Goal: Information Seeking & Learning: Learn about a topic

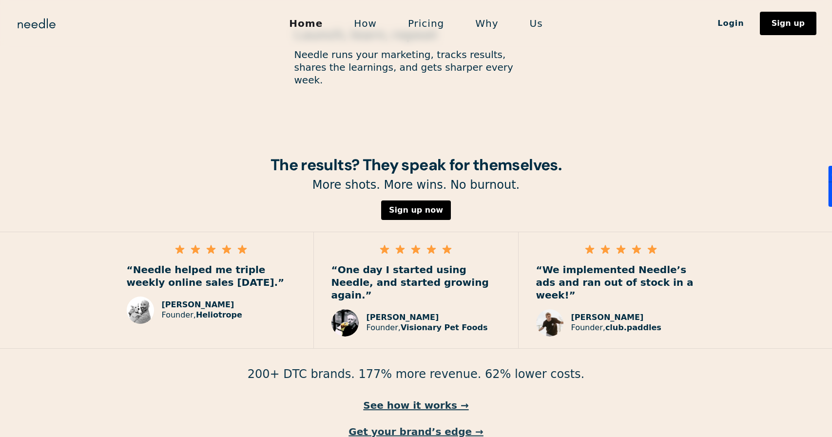
scroll to position [1350, 0]
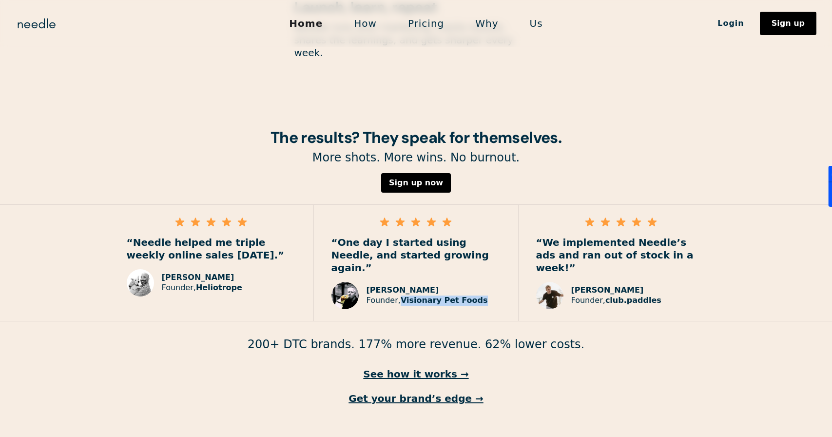
drag, startPoint x: 400, startPoint y: 261, endPoint x: 482, endPoint y: 265, distance: 81.5
click at [482, 282] on div "Paul Raybould Founder, Visionary Pet Foods" at bounding box center [415, 295] width 169 height 27
copy strong "Visionary Pet Foods"
click at [447, 367] on link "See how it works →" at bounding box center [416, 373] width 832 height 13
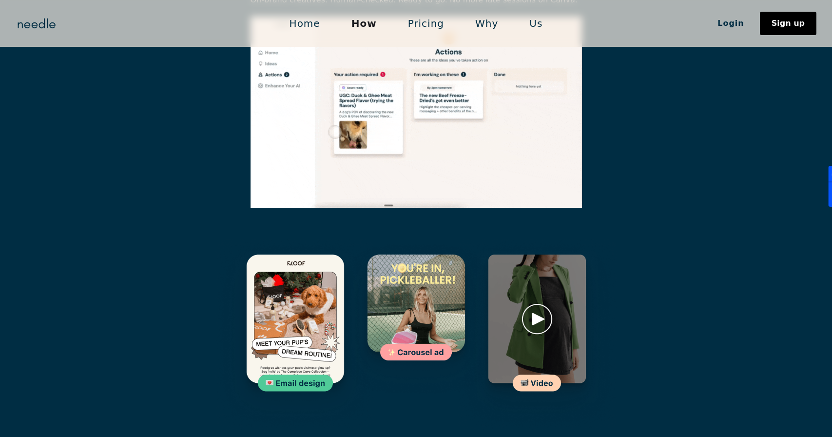
scroll to position [1411, 0]
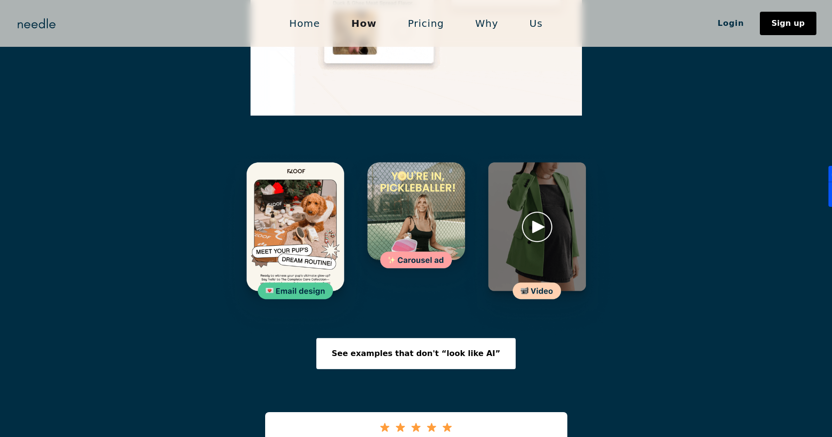
click at [539, 185] on img at bounding box center [537, 242] width 160 height 191
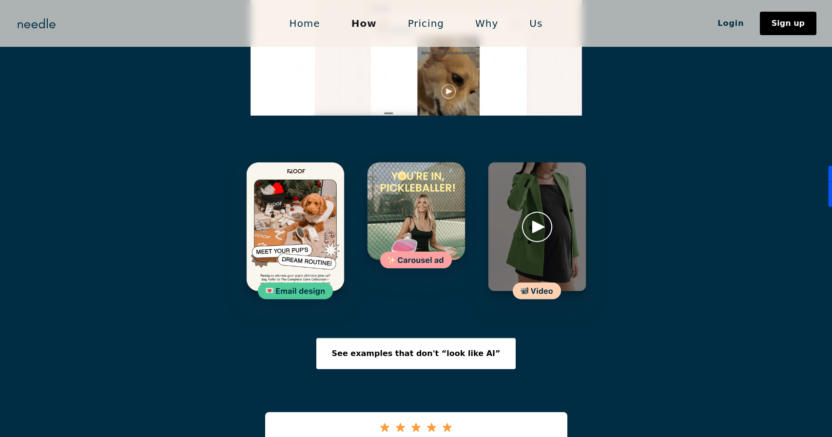
click at [539, 177] on img at bounding box center [537, 242] width 160 height 191
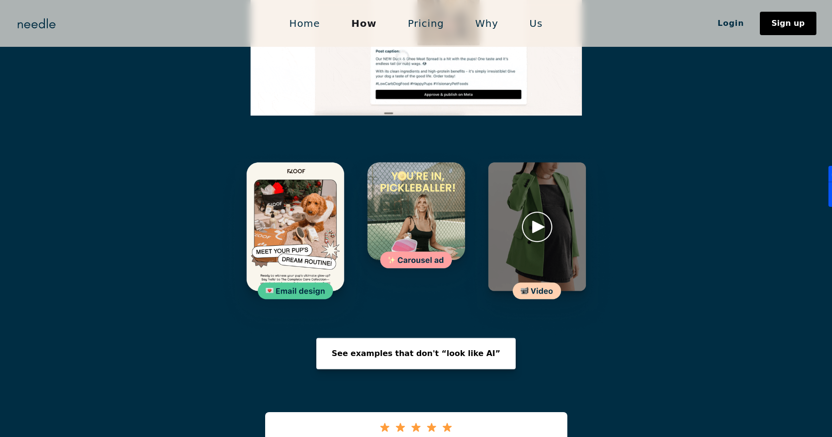
click at [423, 349] on div "See examples that don't “look like AI”" at bounding box center [416, 353] width 169 height 8
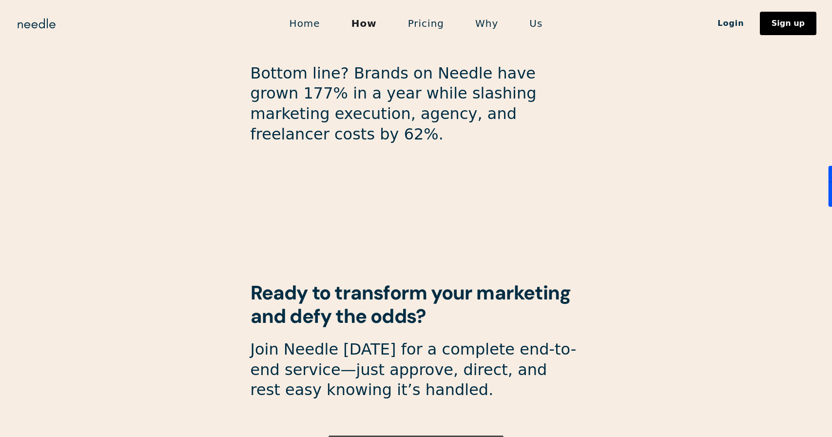
scroll to position [2594, 0]
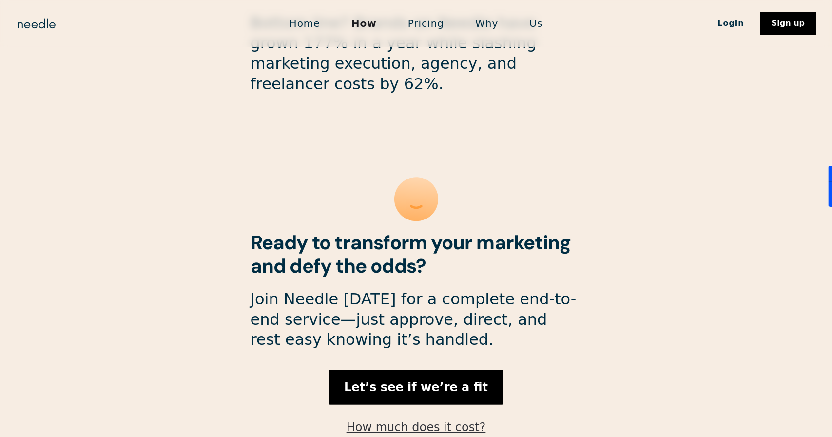
click at [419, 420] on link "How much does it cost?" at bounding box center [416, 427] width 139 height 14
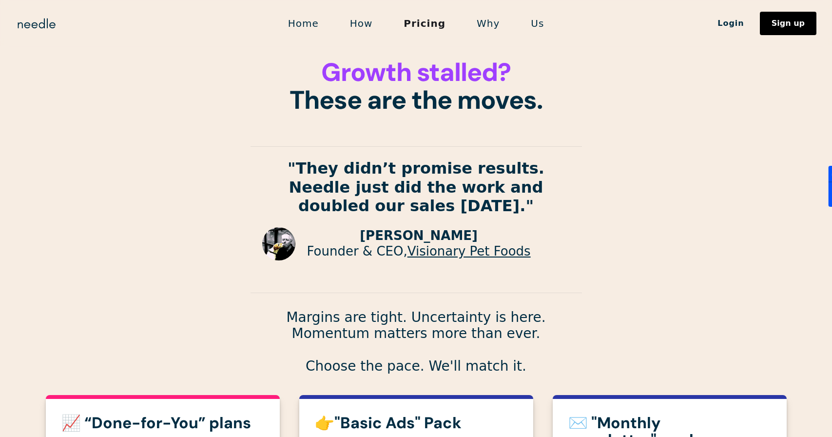
click at [485, 32] on link "Why" at bounding box center [488, 23] width 54 height 20
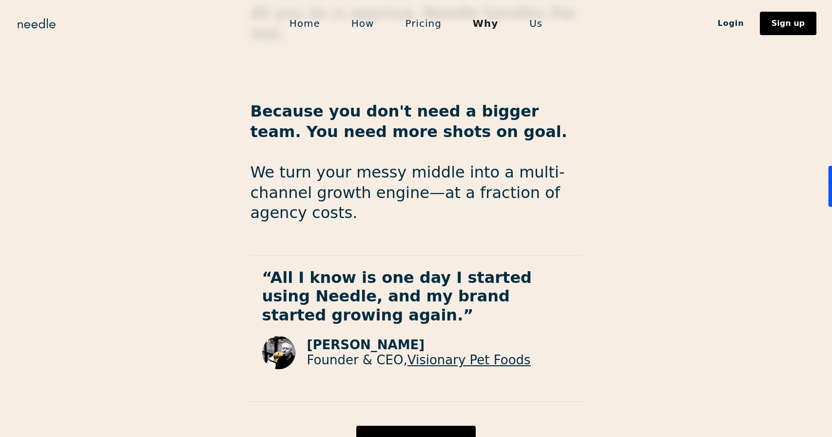
scroll to position [1591, 0]
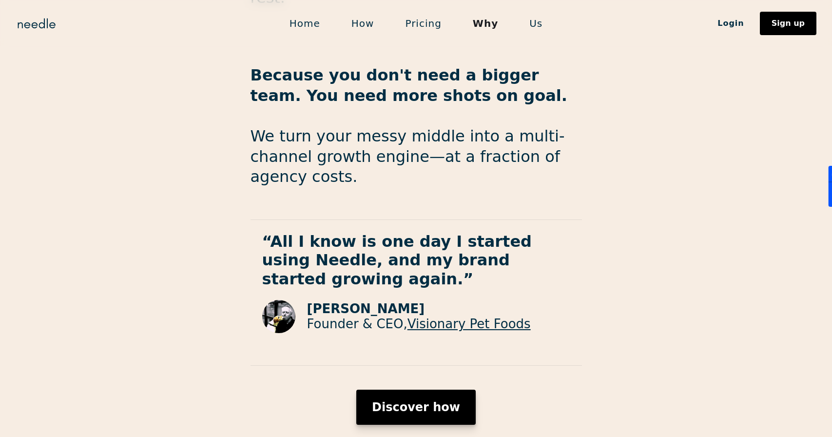
click at [445, 401] on div "Discover how" at bounding box center [416, 407] width 88 height 12
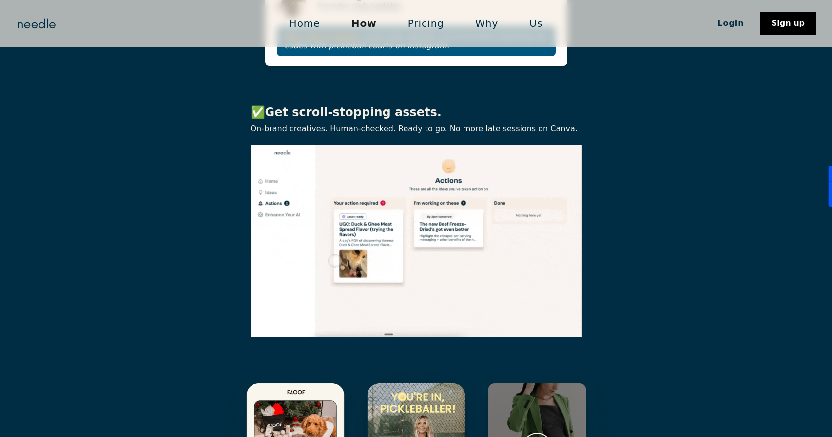
scroll to position [1175, 0]
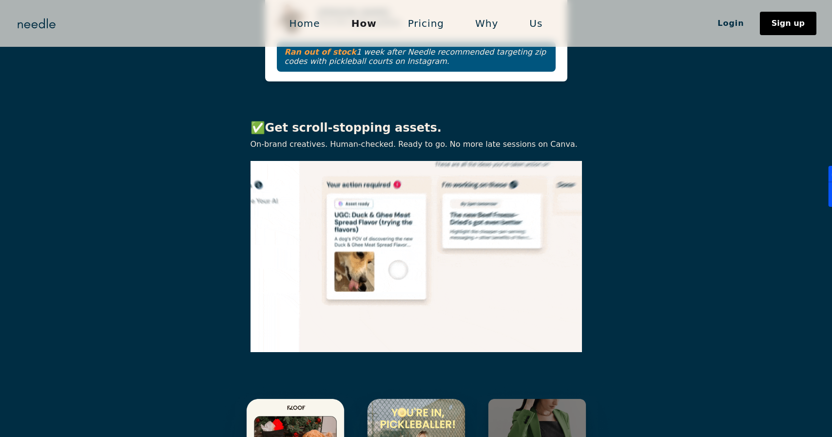
click at [36, 12] on div "Home How Pricing Why Us Login Sign up" at bounding box center [416, 23] width 832 height 23
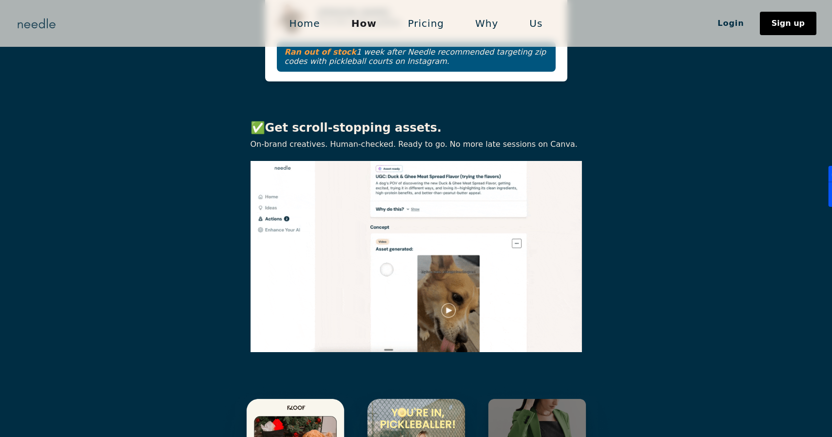
click at [36, 20] on img "home" at bounding box center [37, 24] width 42 height 16
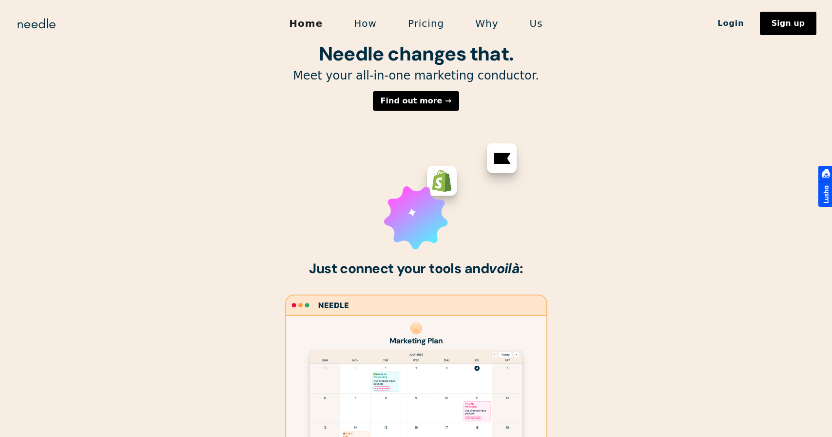
scroll to position [329, 0]
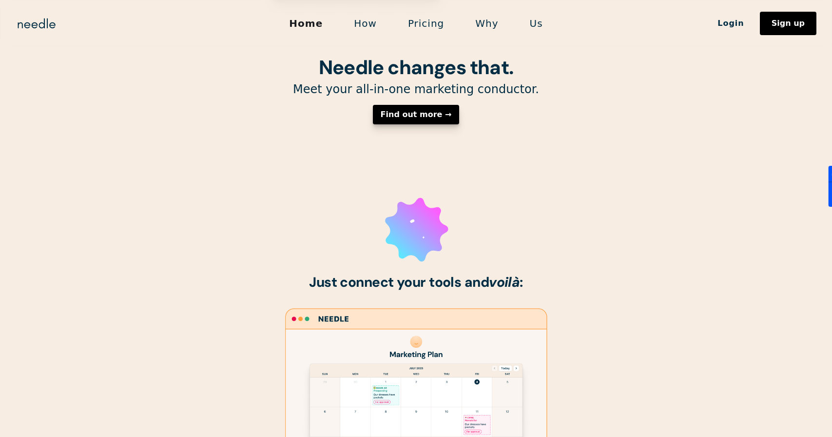
click at [424, 118] on div "Find out more →" at bounding box center [416, 115] width 71 height 8
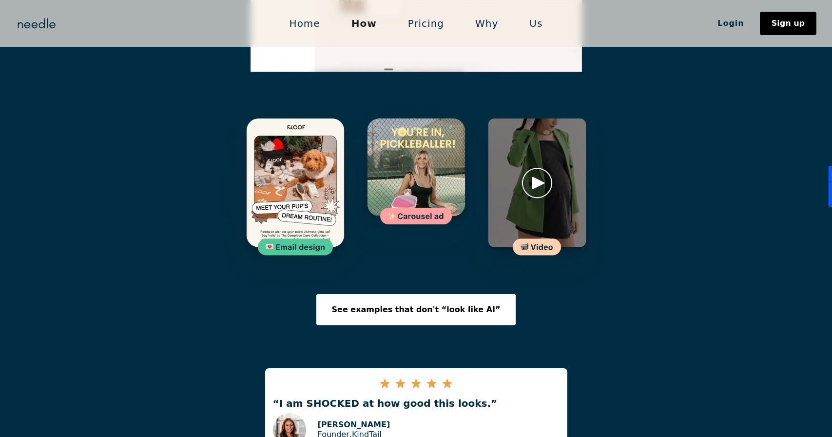
scroll to position [1451, 0]
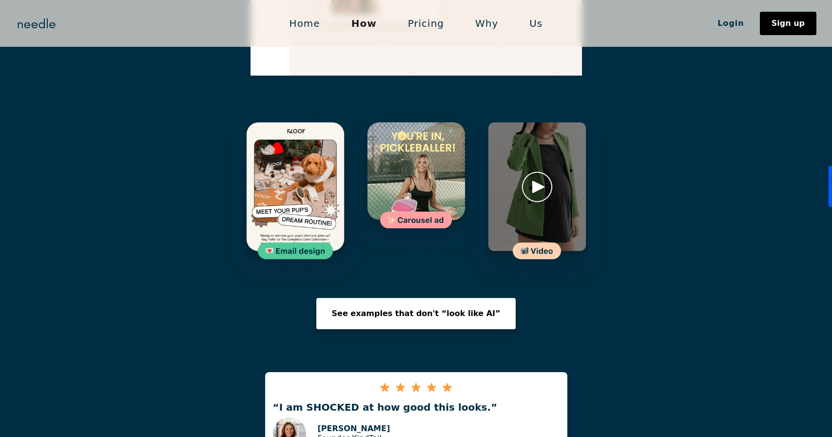
click at [438, 309] on div "See examples that don't “look like AI”" at bounding box center [416, 313] width 169 height 8
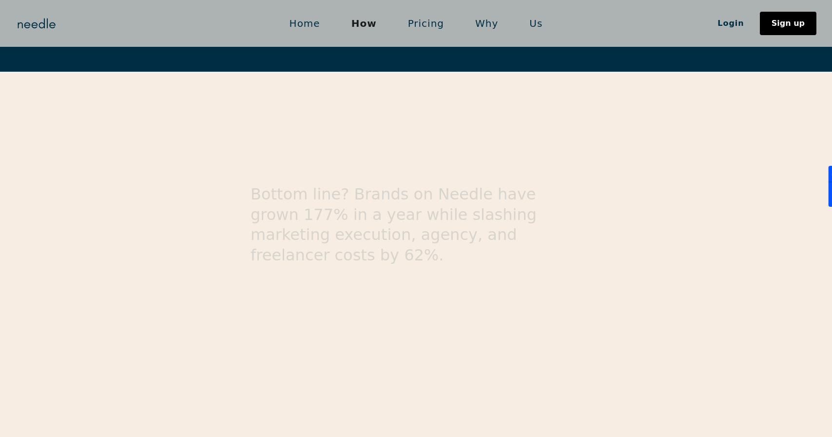
scroll to position [2594, 0]
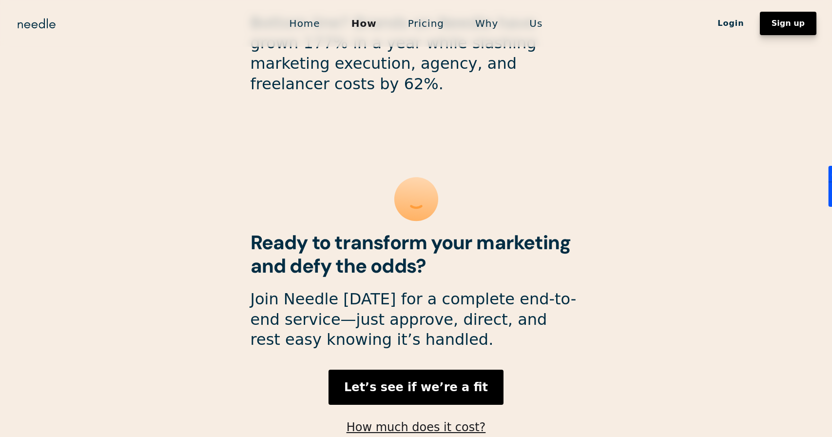
click at [787, 31] on link "Sign up" at bounding box center [788, 23] width 57 height 23
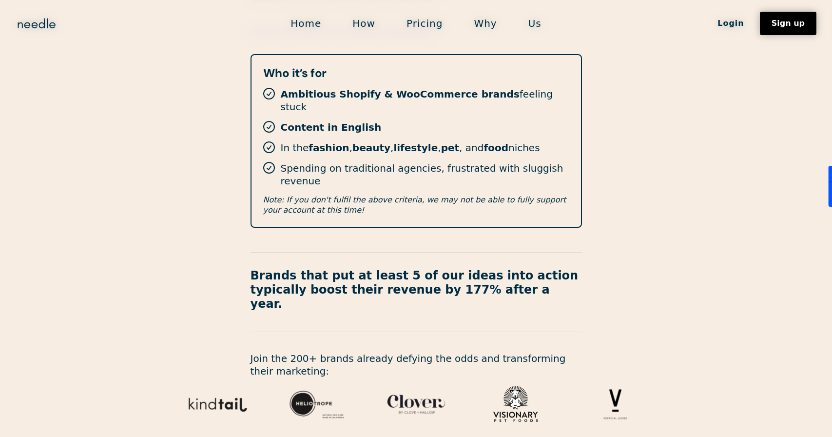
scroll to position [308, 0]
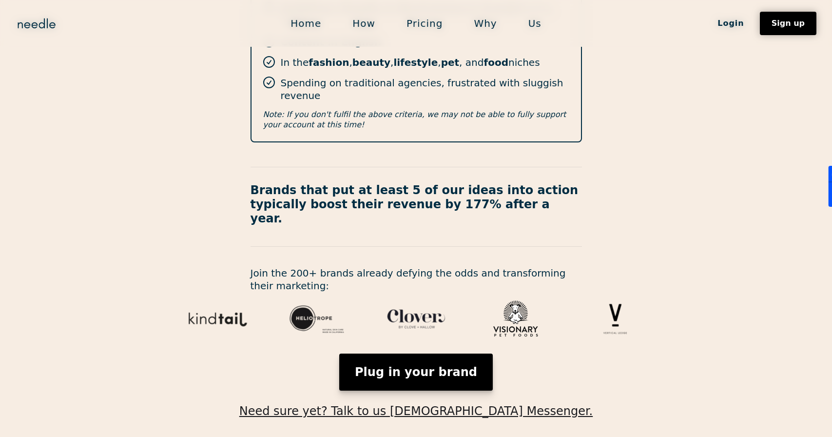
click at [441, 353] on link "Plug in your brand" at bounding box center [416, 371] width 154 height 37
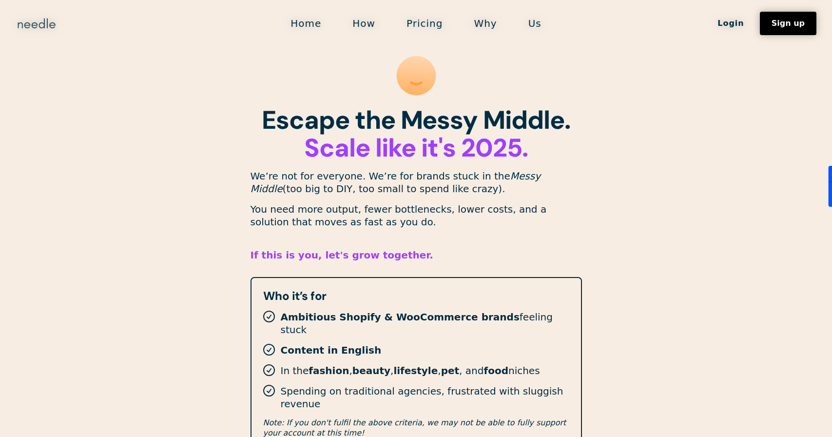
click at [44, 28] on img "home" at bounding box center [37, 24] width 42 height 16
